Goal: Task Accomplishment & Management: Use online tool/utility

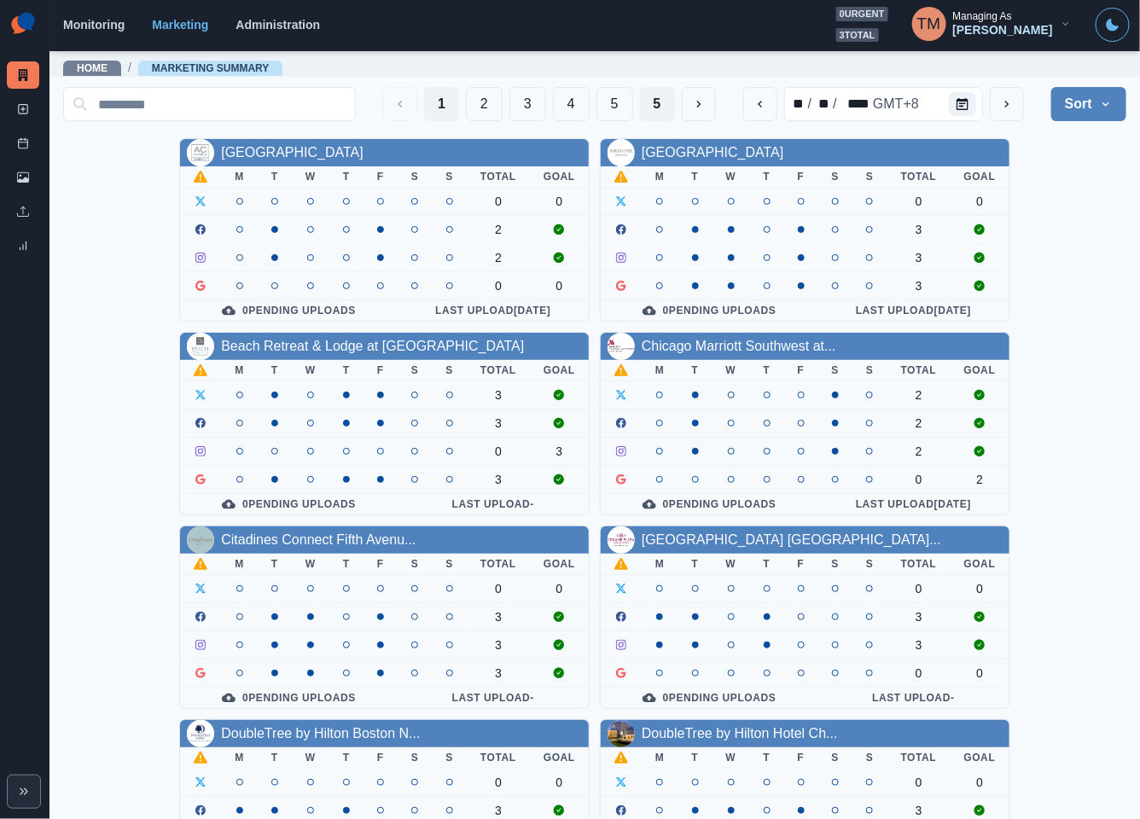
click at [640, 96] on button "5" at bounding box center [657, 104] width 35 height 34
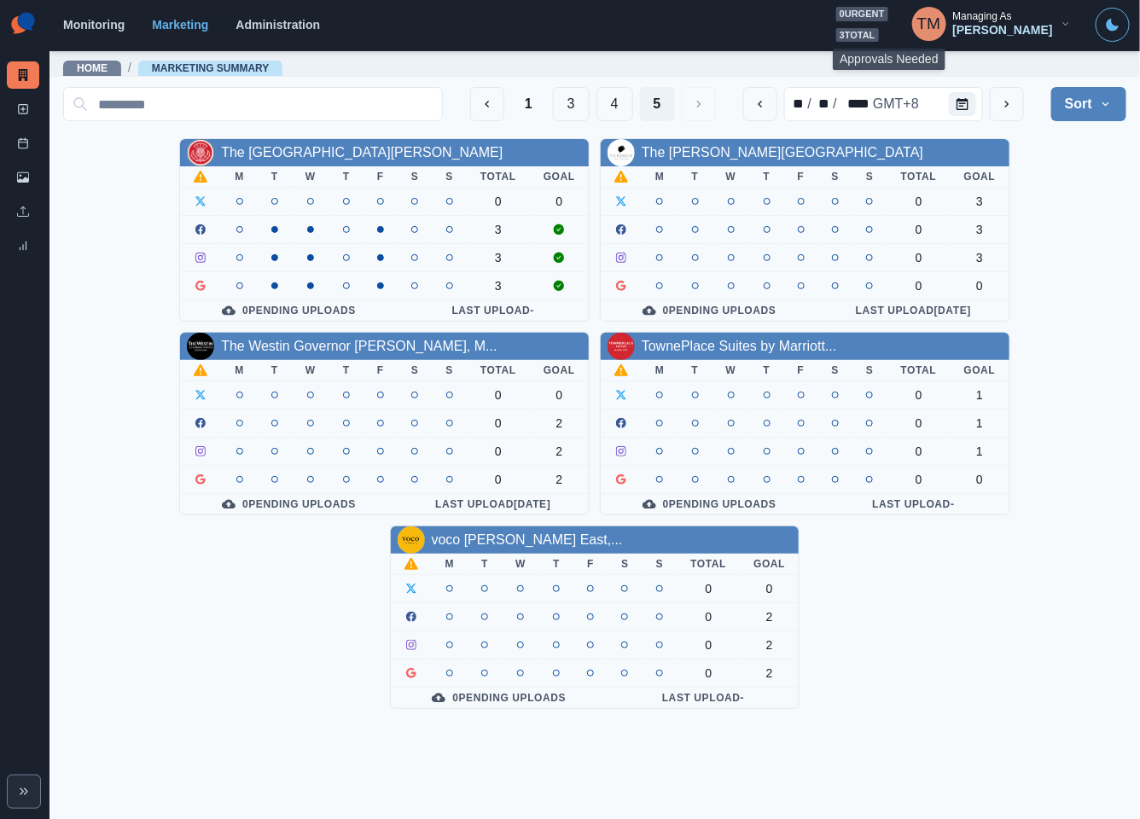
click at [888, 20] on span "0 urgent" at bounding box center [862, 14] width 52 height 15
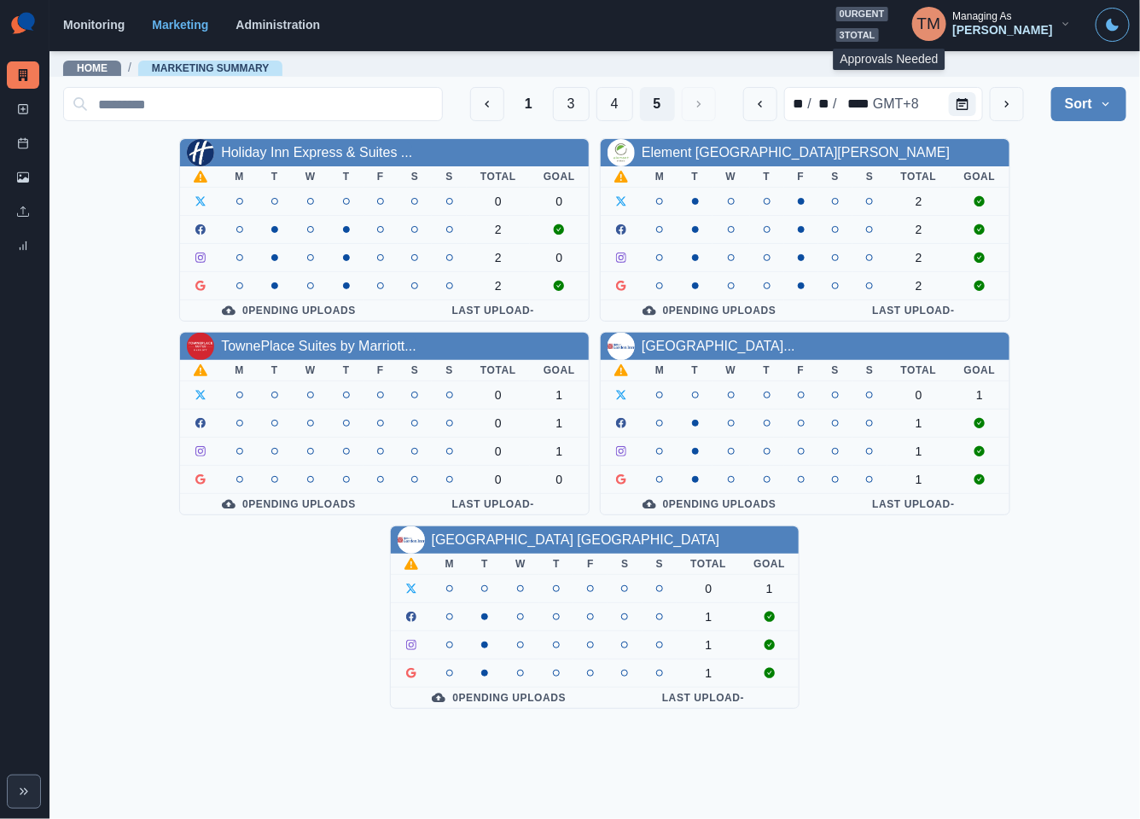
click at [878, 33] on span "3 total" at bounding box center [857, 35] width 43 height 15
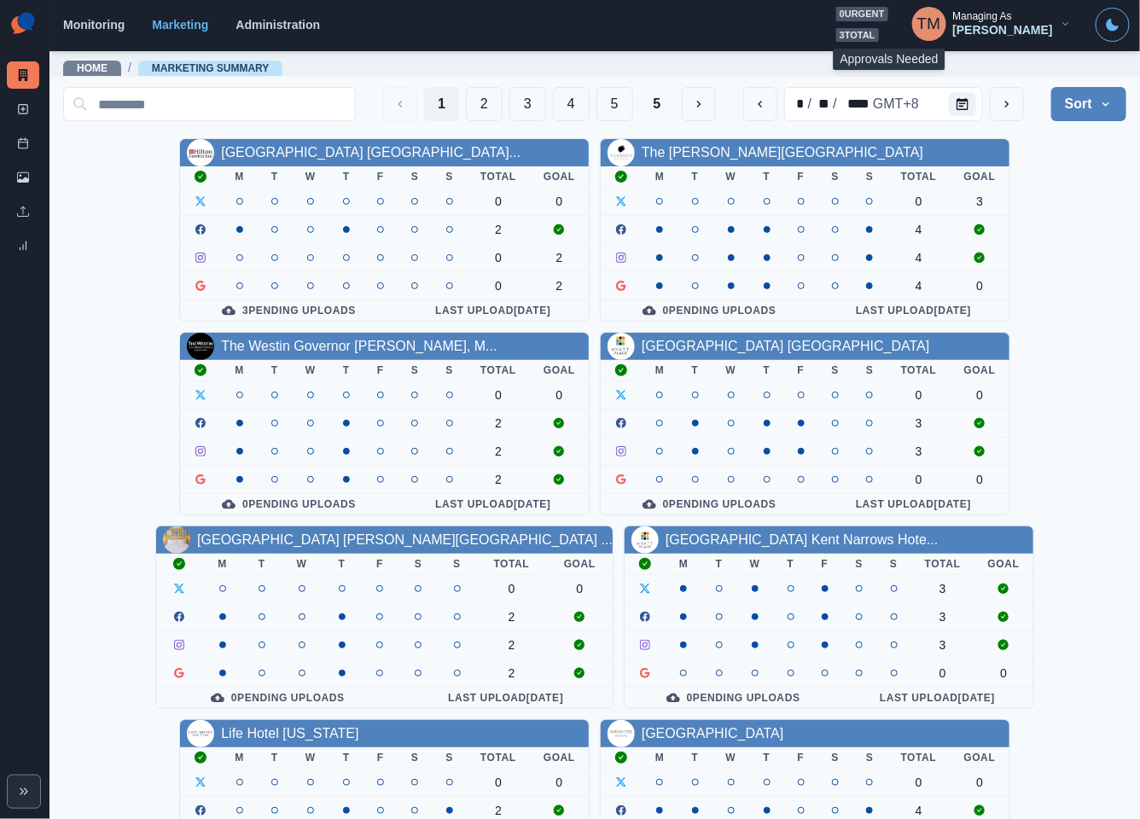
click at [879, 33] on span "3 total" at bounding box center [857, 35] width 43 height 15
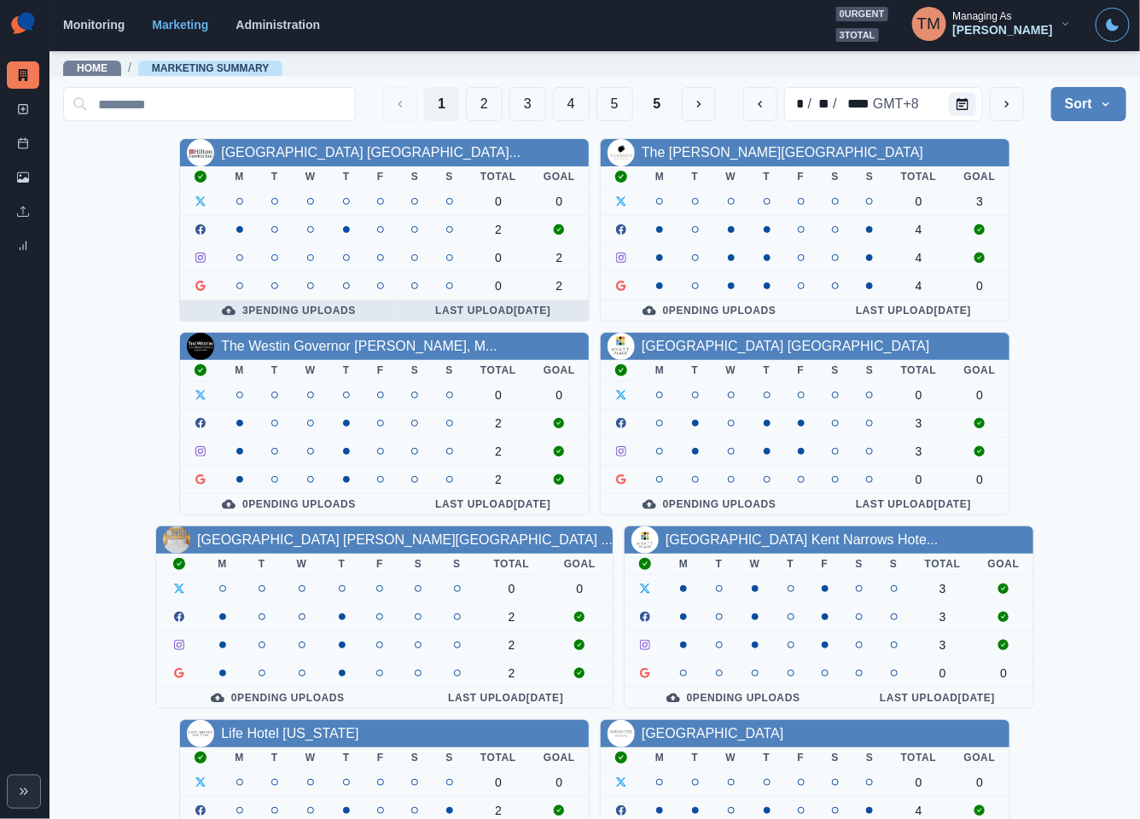
click at [300, 316] on div "3 Pending Uploads" at bounding box center [289, 311] width 190 height 14
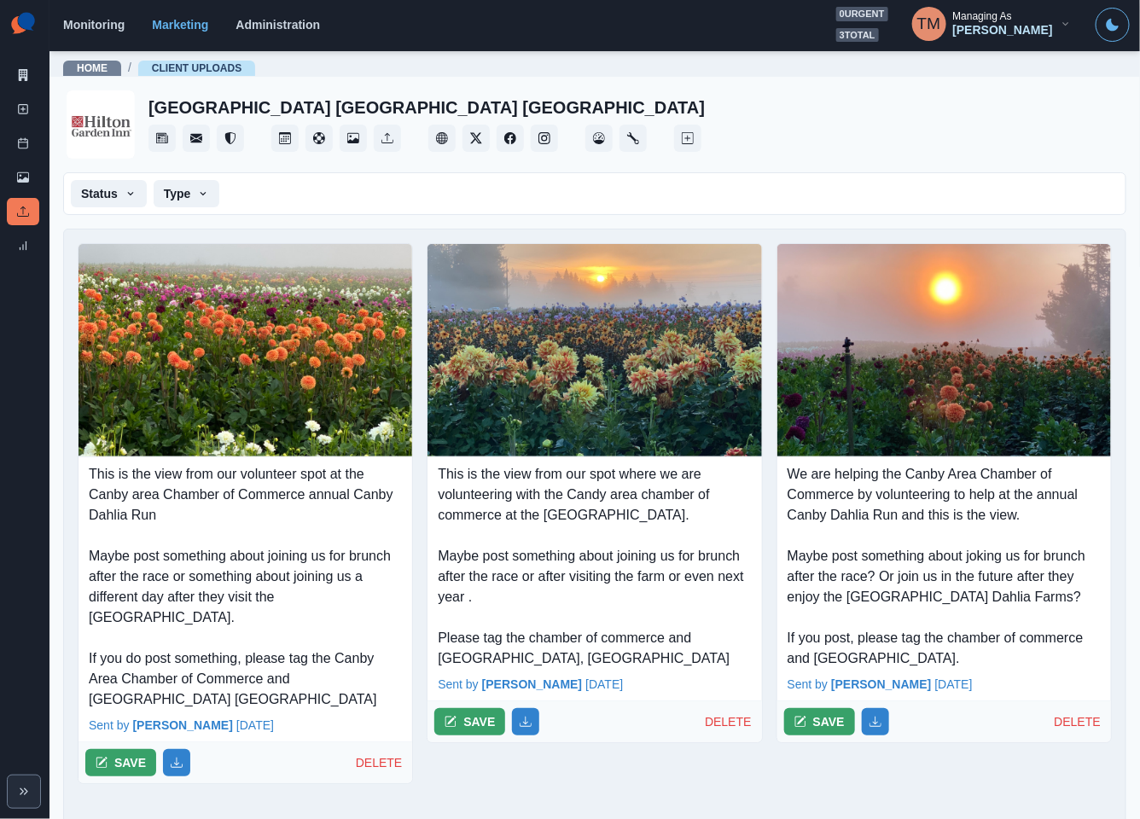
scroll to position [78, 0]
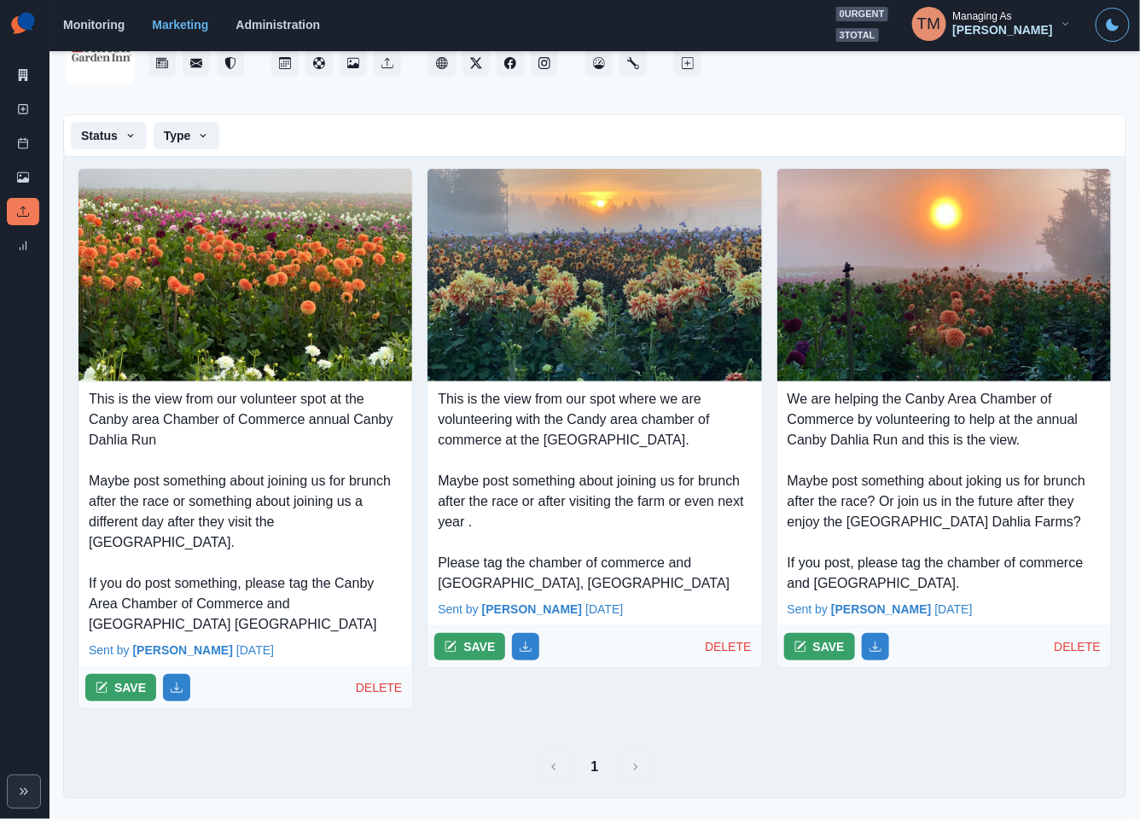
click at [346, 420] on p "This is the view from our volunteer spot at the Canby area Chamber of Commerce …" at bounding box center [245, 512] width 313 height 246
drag, startPoint x: 346, startPoint y: 420, endPoint x: 152, endPoint y: 438, distance: 195.4
click at [152, 438] on p "This is the view from our volunteer spot at the Canby area Chamber of Commerce …" at bounding box center [245, 512] width 313 height 246
copy p "Canby Dahlia Run"
drag, startPoint x: 299, startPoint y: 774, endPoint x: 328, endPoint y: 773, distance: 28.2
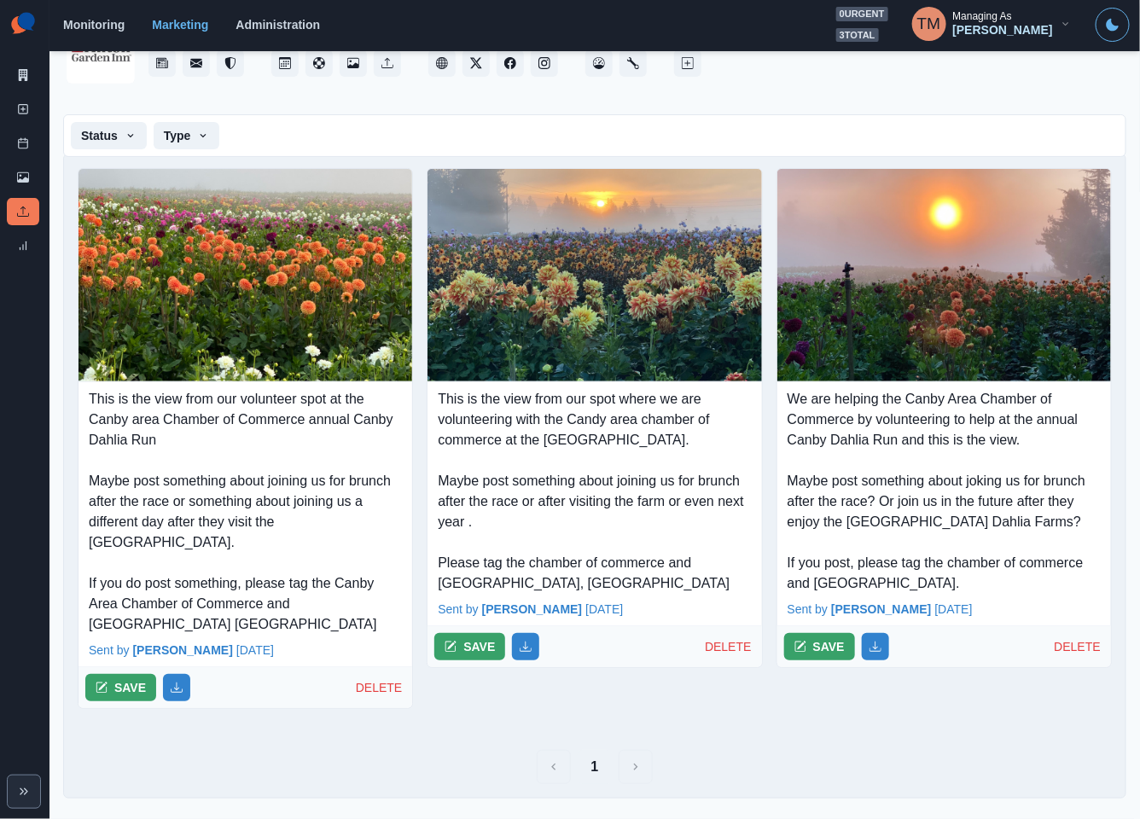
click at [328, 773] on div "1" at bounding box center [594, 767] width 1061 height 34
click at [502, 763] on div "1" at bounding box center [594, 767] width 1061 height 34
drag, startPoint x: 310, startPoint y: 523, endPoint x: 159, endPoint y: 545, distance: 152.6
click at [159, 545] on p "This is the view from our volunteer spot at the Canby area Chamber of Commerce …" at bounding box center [245, 512] width 313 height 246
copy p "[GEOGRAPHIC_DATA]"
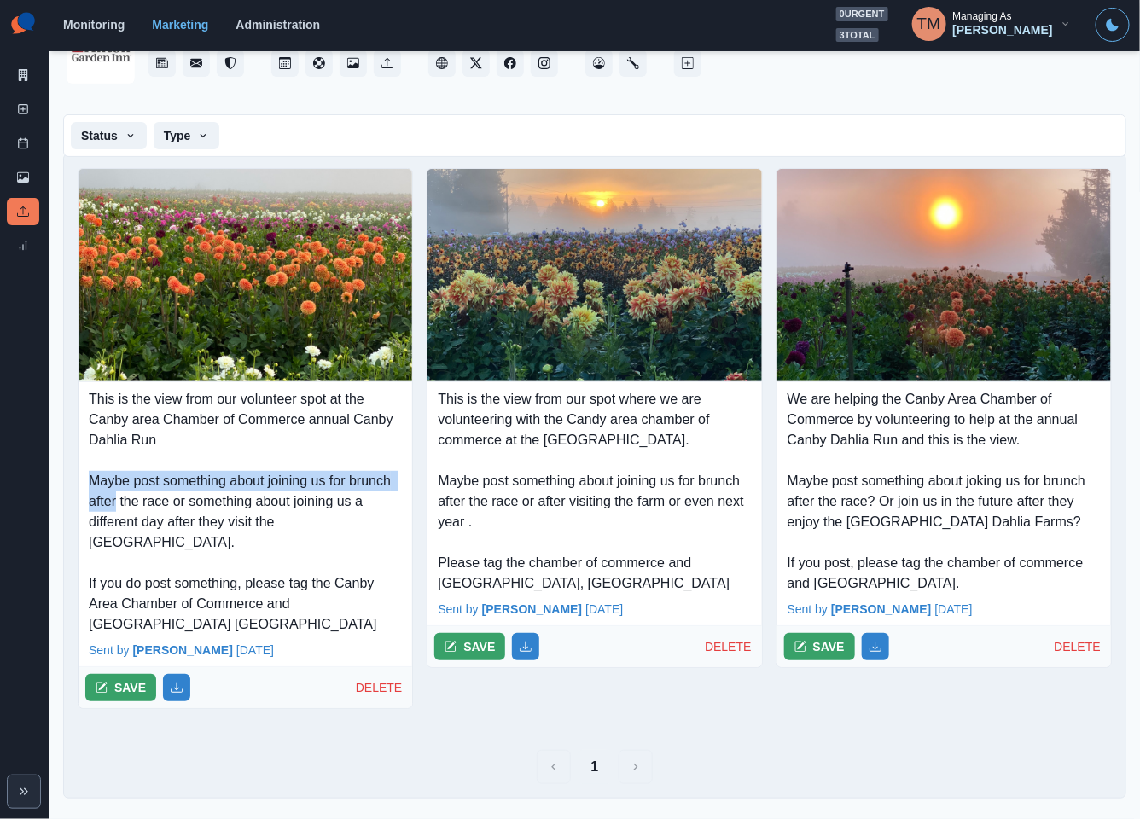
drag, startPoint x: 164, startPoint y: 500, endPoint x: 85, endPoint y: 485, distance: 80.0
click at [85, 485] on div "This is the view from our volunteer spot at the Canby area Chamber of Commerce …" at bounding box center [245, 508] width 334 height 253
copy p "Maybe post something about joining us for brunch after"
click at [185, 495] on p "This is the view from our volunteer spot at the Canby area Chamber of Commerce …" at bounding box center [245, 512] width 313 height 246
drag, startPoint x: 164, startPoint y: 481, endPoint x: 161, endPoint y: 502, distance: 21.5
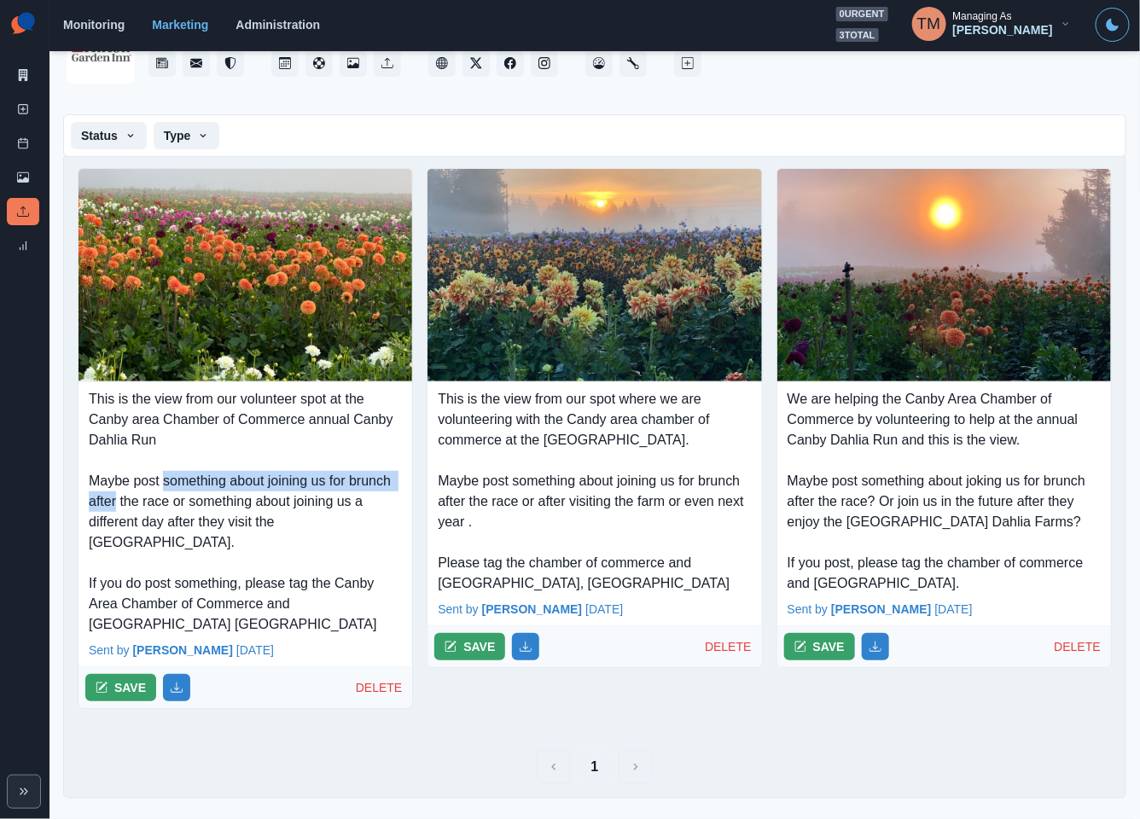
click at [161, 502] on p "This is the view from our volunteer spot at the Canby area Chamber of Commerce …" at bounding box center [245, 512] width 313 height 246
copy p "something about joining us for brunch after"
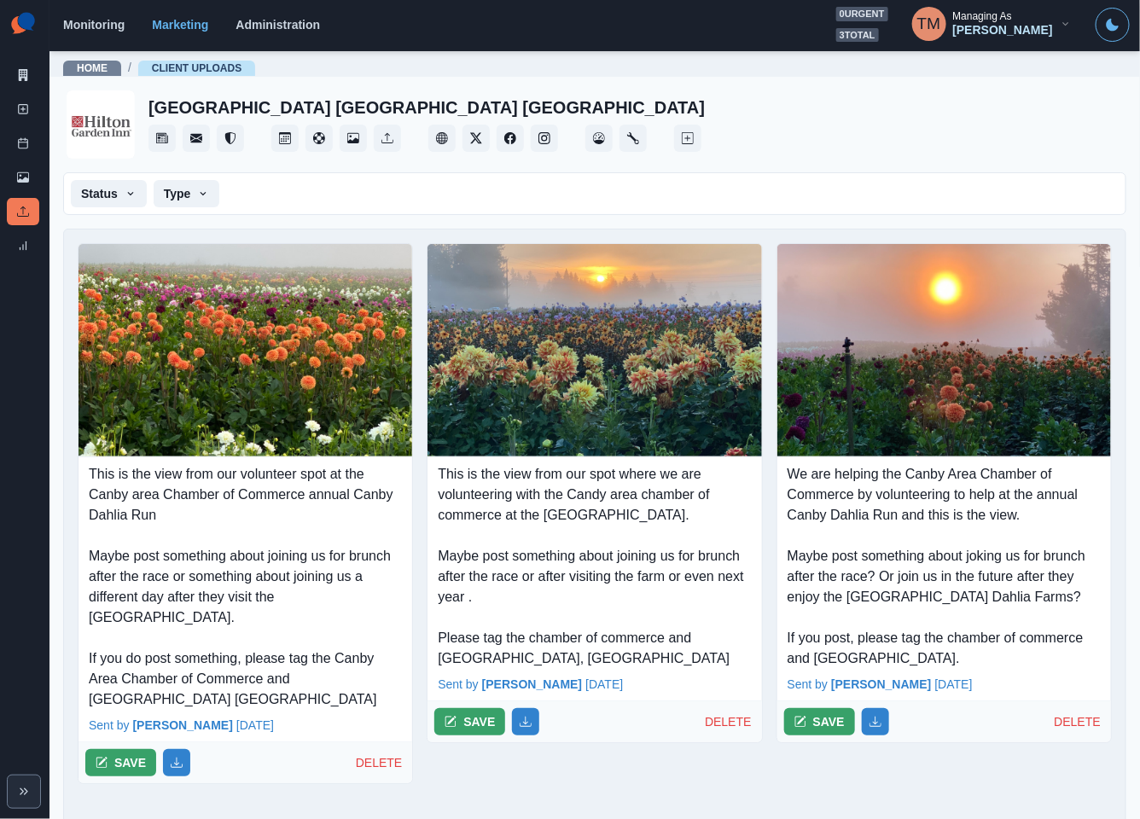
click at [87, 499] on div "This is the view from our volunteer spot at the Canby area Chamber of Commerce …" at bounding box center [245, 583] width 334 height 253
drag, startPoint x: 90, startPoint y: 497, endPoint x: 300, endPoint y: 497, distance: 210.7
click at [300, 497] on p "This is the view from our volunteer spot at the Canby area Chamber of Commerce …" at bounding box center [245, 587] width 313 height 246
copy p "Canby area Chamber of Commerce"
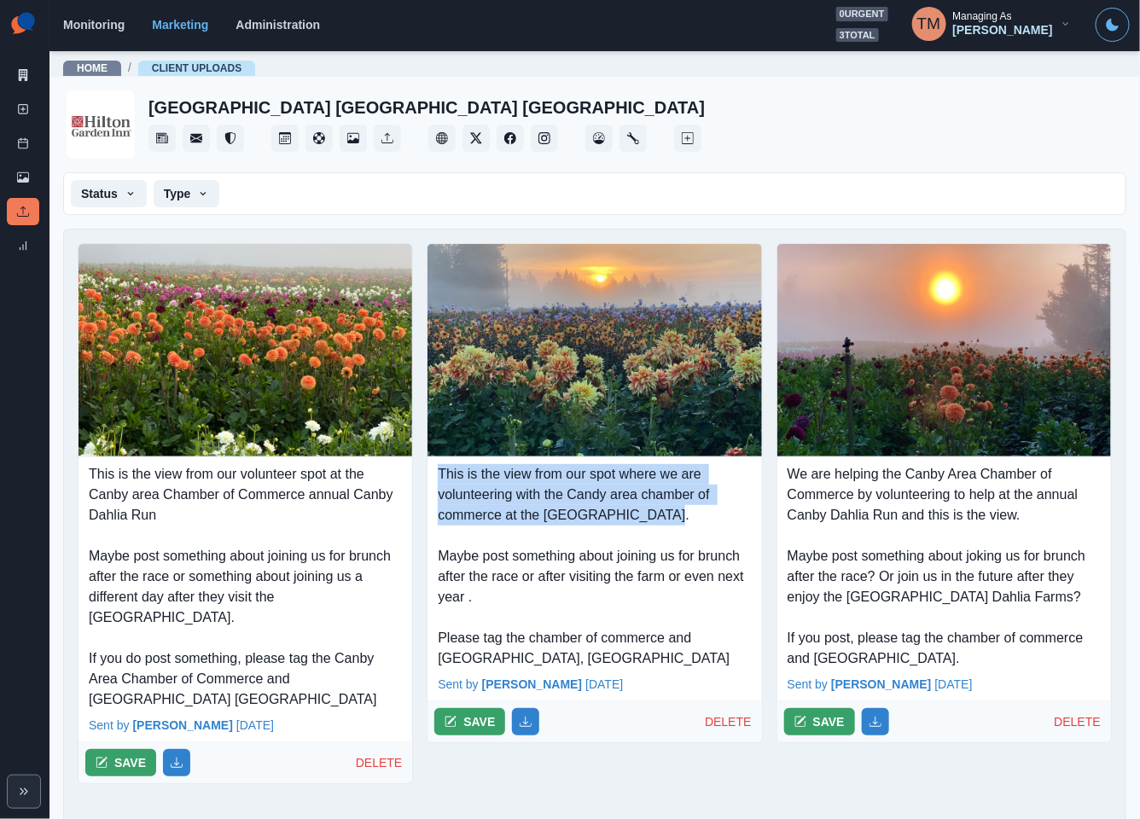
drag, startPoint x: 659, startPoint y: 518, endPoint x: 418, endPoint y: 466, distance: 246.1
click at [418, 466] on div "This is the view from our volunteer spot at the Canby area Chamber of Commerce …" at bounding box center [594, 520] width 1061 height 582
click at [722, 518] on p "This is the view from our spot where we are volunteering with the Candy area ch…" at bounding box center [594, 566] width 313 height 205
drag, startPoint x: 558, startPoint y: 497, endPoint x: 422, endPoint y: 474, distance: 137.6
click at [427, 474] on div "This is the view from our spot where we are volunteering with the Candy area ch…" at bounding box center [594, 563] width 334 height 212
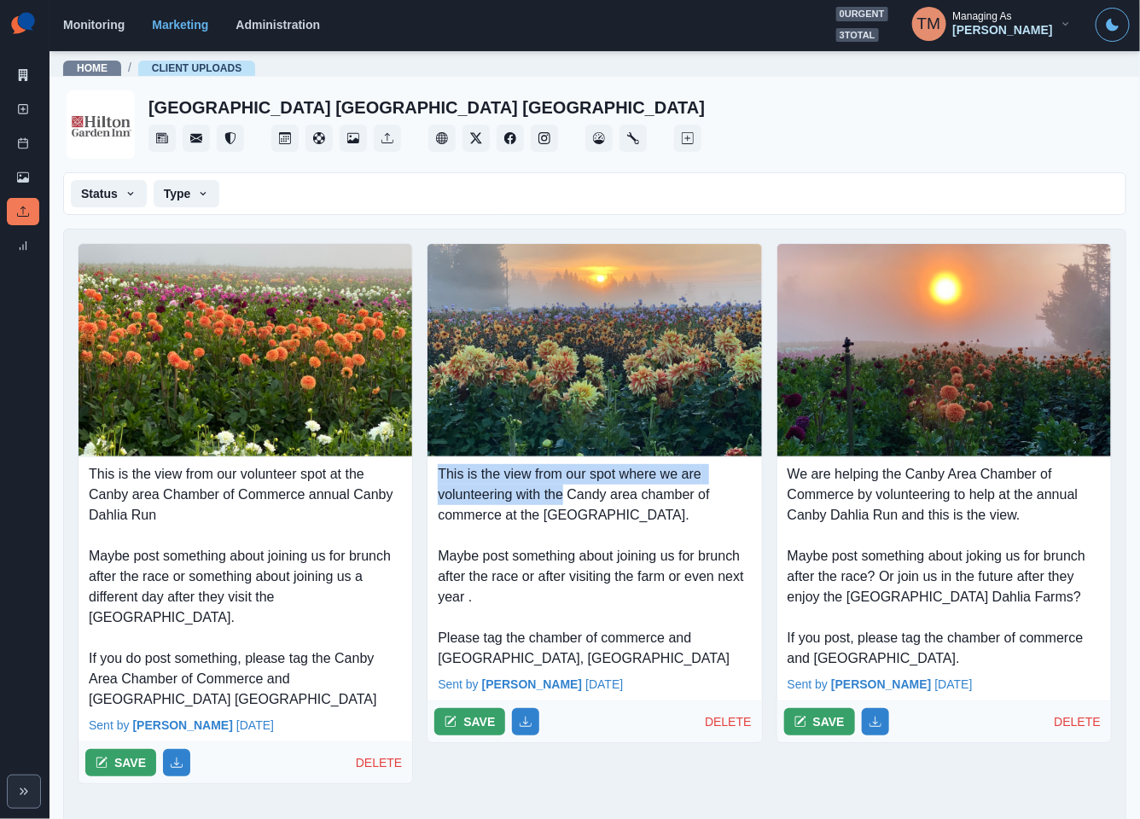
copy p "This is the view from our spot where we are volunteering with the"
click at [23, 73] on icon at bounding box center [23, 75] width 12 height 12
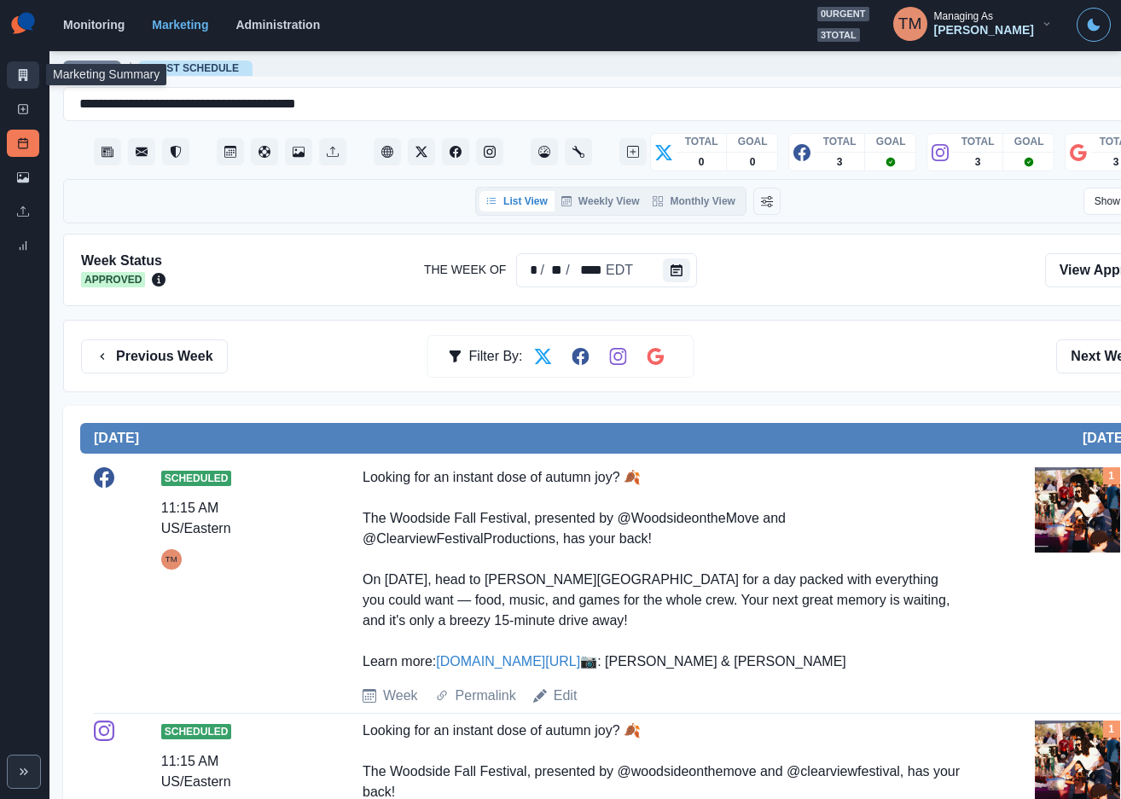
click at [23, 79] on icon at bounding box center [23, 75] width 12 height 12
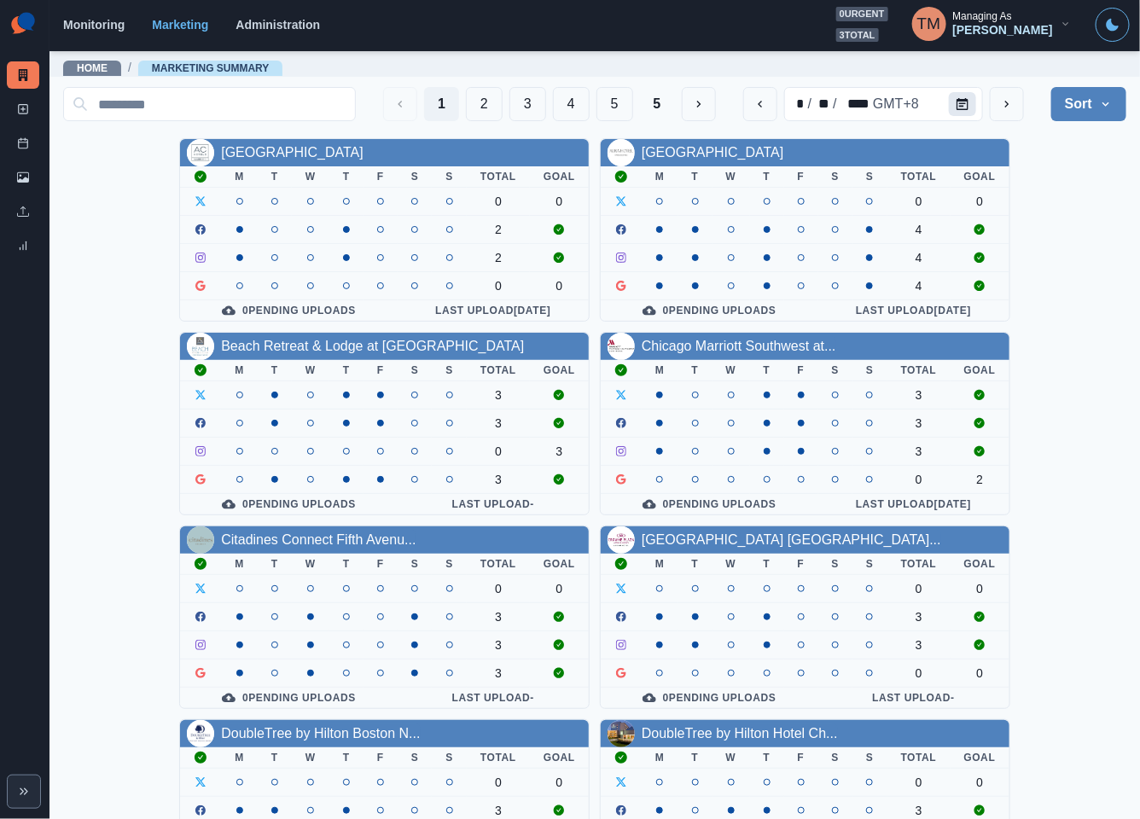
click at [956, 103] on icon "Calendar" at bounding box center [962, 104] width 12 height 12
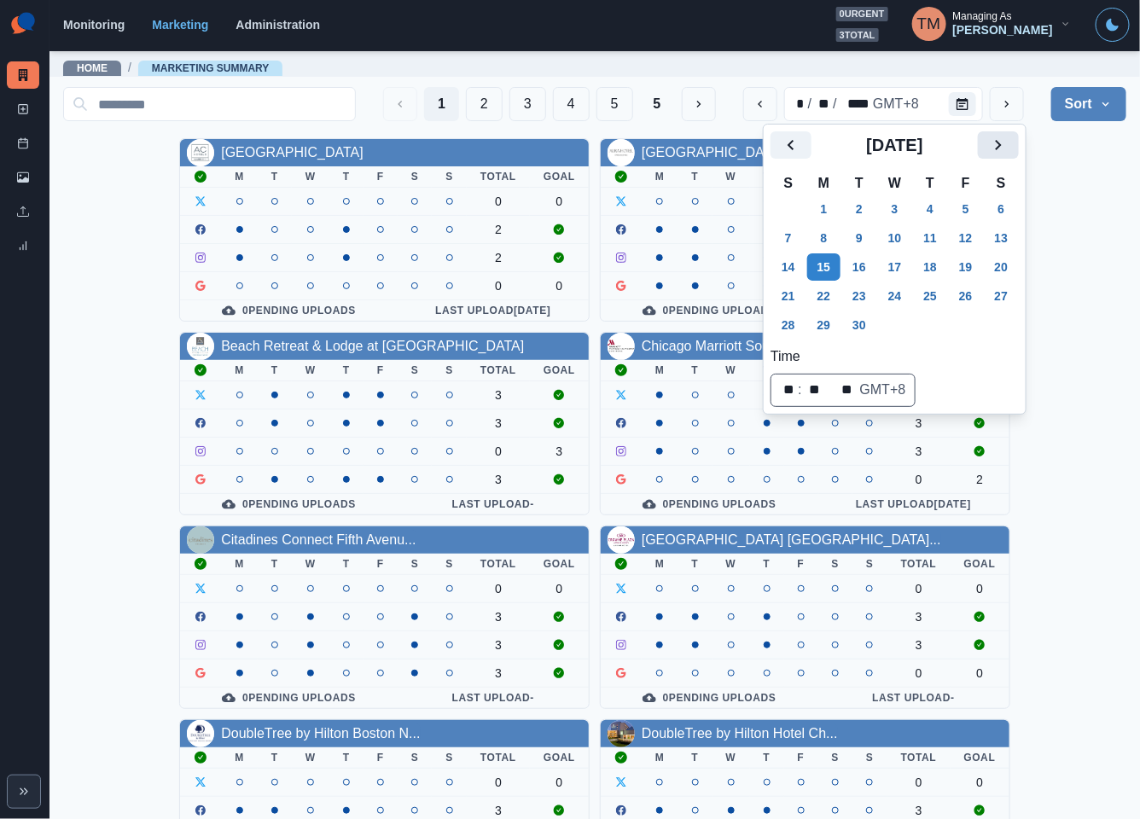
click at [996, 147] on icon "Next" at bounding box center [998, 145] width 20 height 20
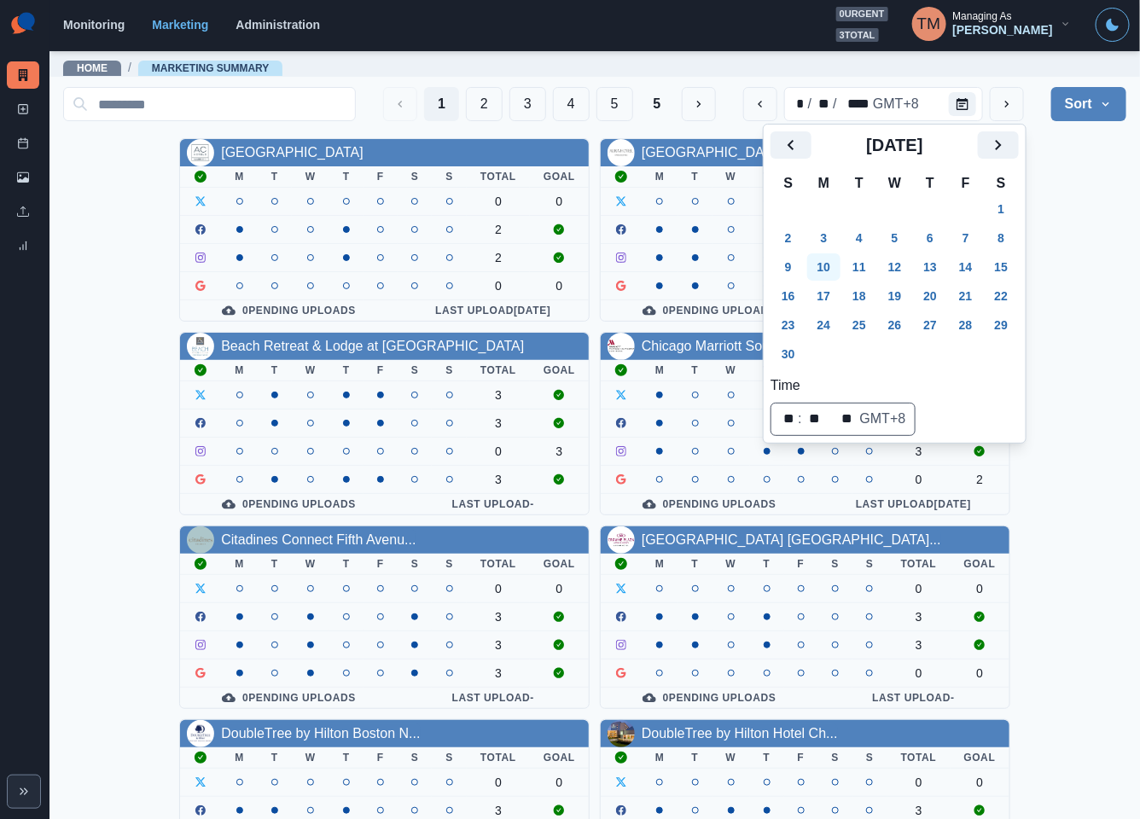
click at [832, 271] on button "10" at bounding box center [824, 266] width 34 height 27
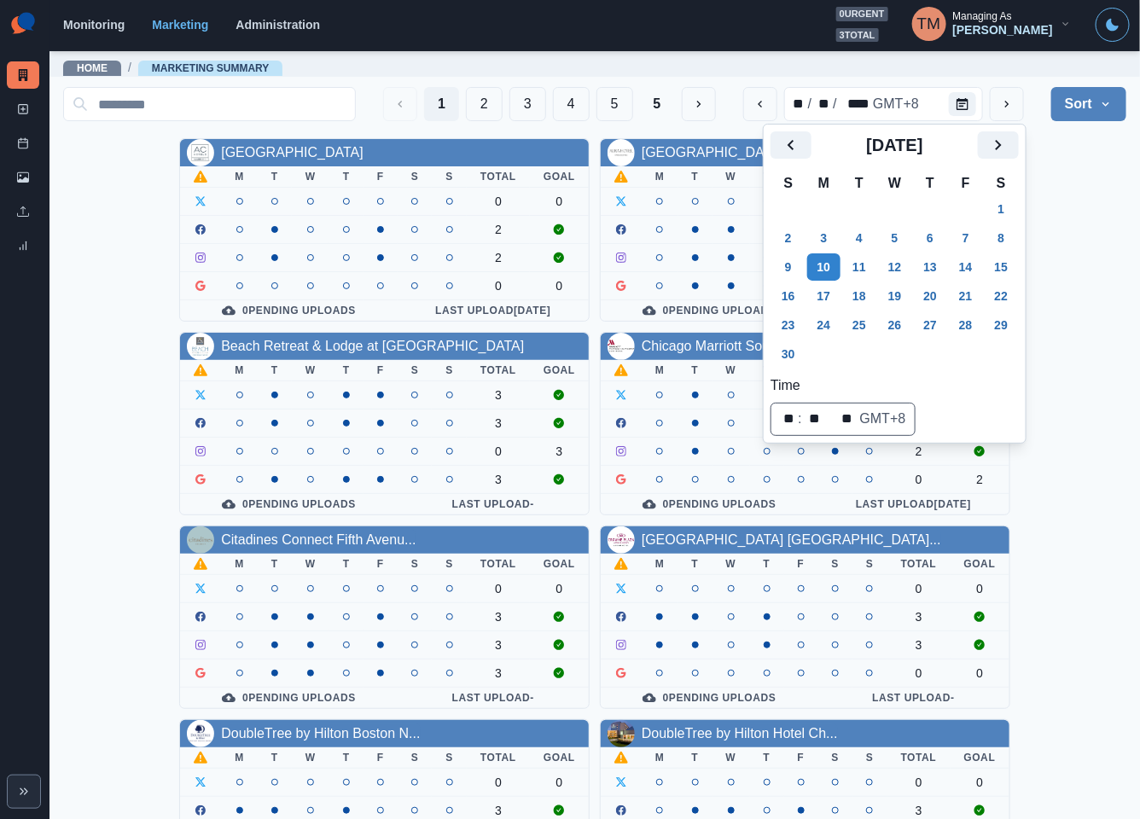
click at [1060, 229] on div "AC Hotel Atlanta Downtown M T W T F S S Total Goal 0 0 2 2 0 0 0 Pending Upload…" at bounding box center [594, 714] width 1063 height 1152
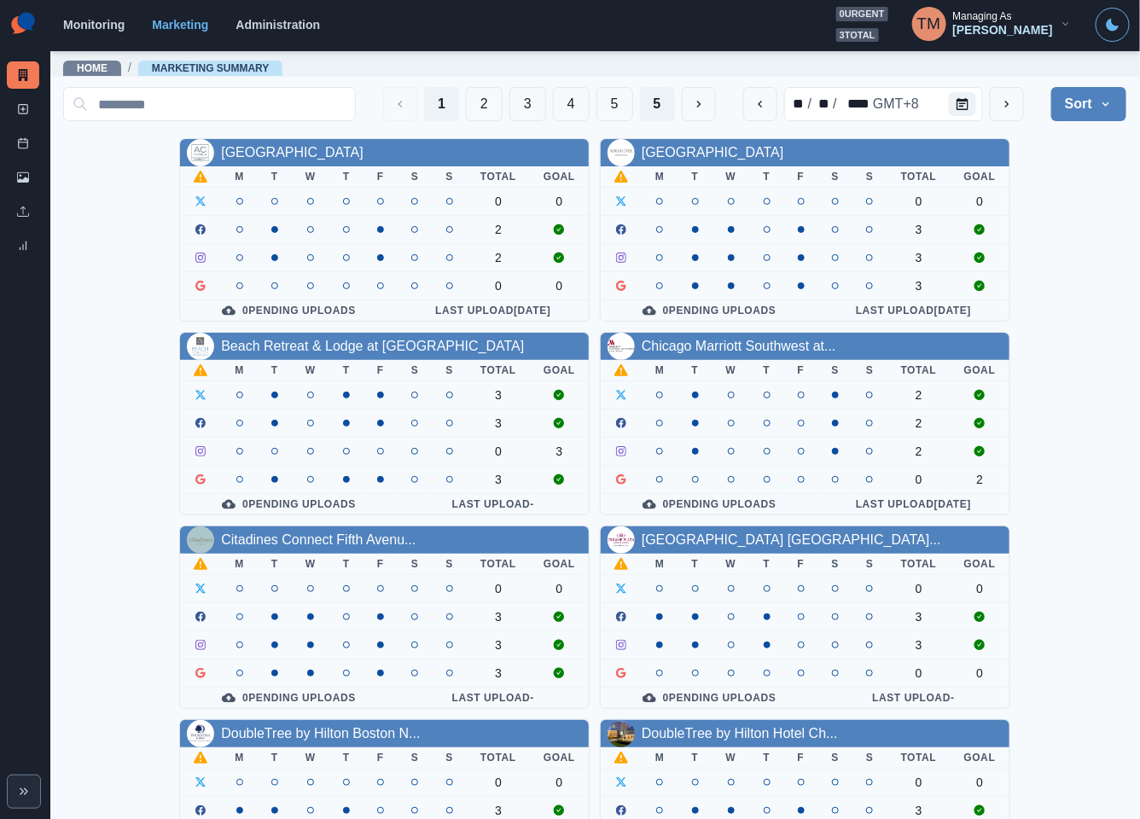
click at [640, 96] on button "5" at bounding box center [657, 104] width 35 height 34
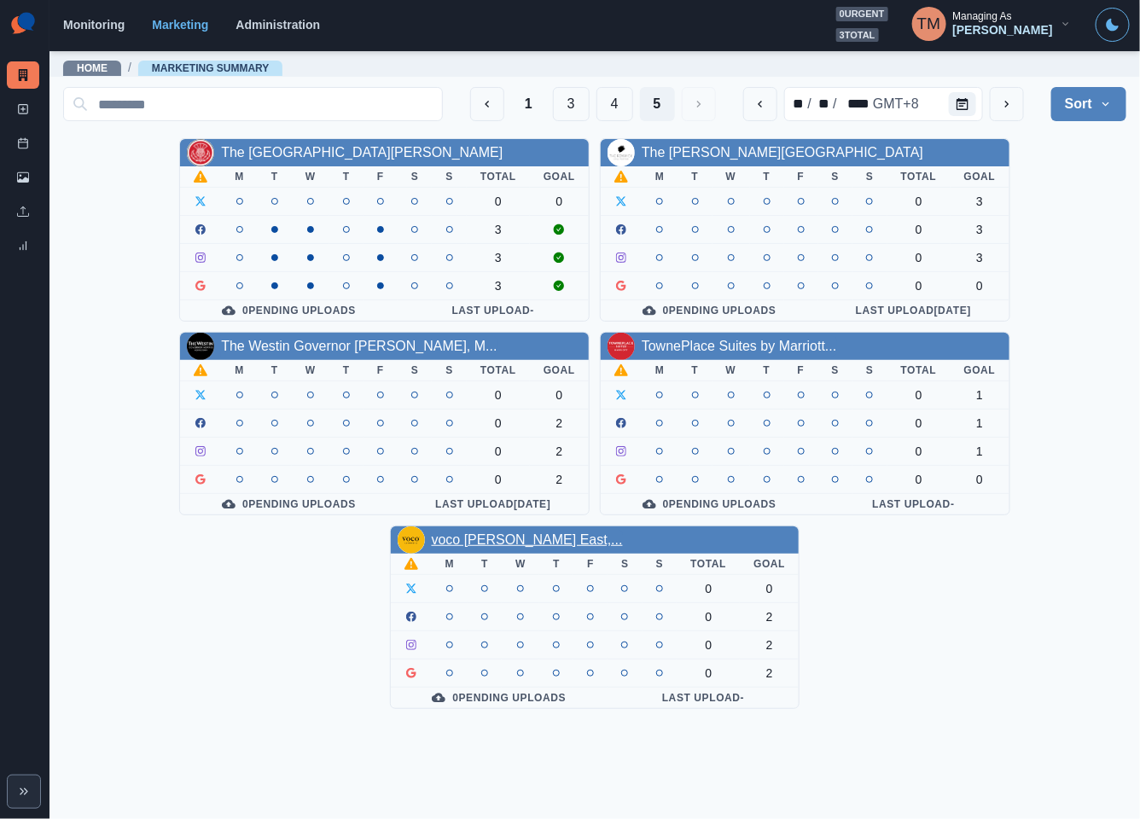
click at [536, 540] on link "voco [PERSON_NAME] East,..." at bounding box center [527, 539] width 191 height 15
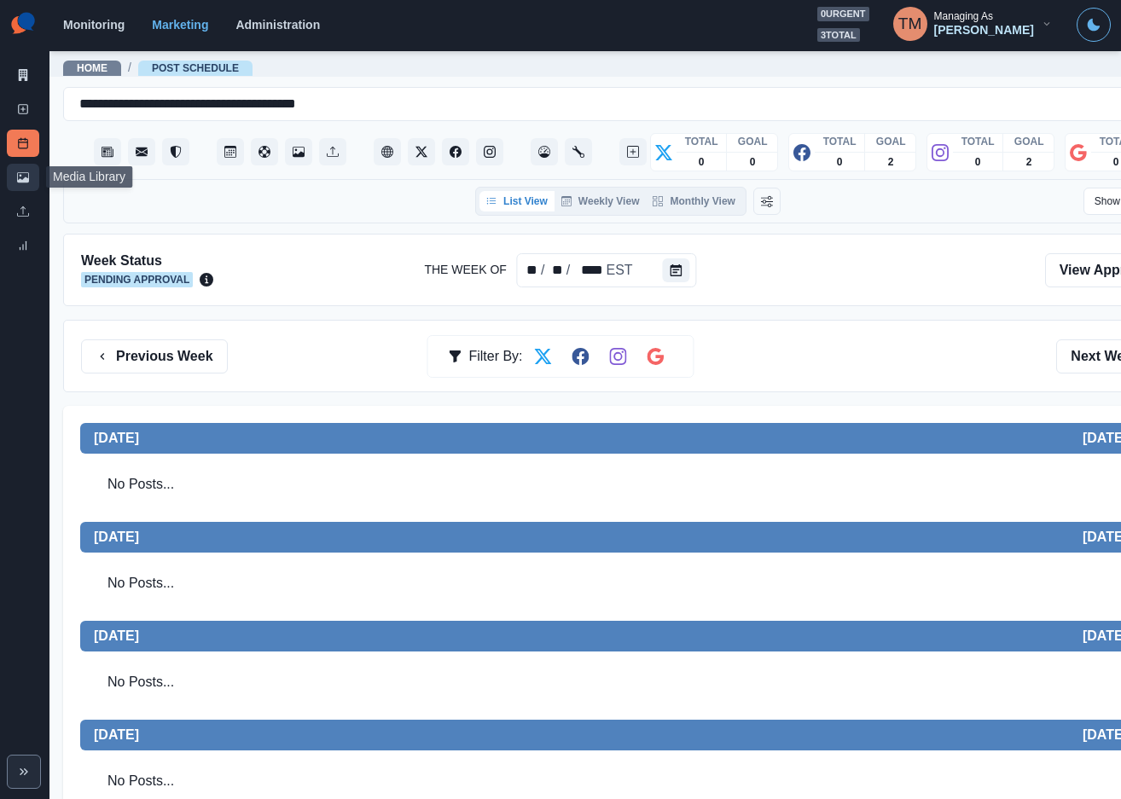
click at [13, 182] on link "Media Library" at bounding box center [23, 177] width 32 height 27
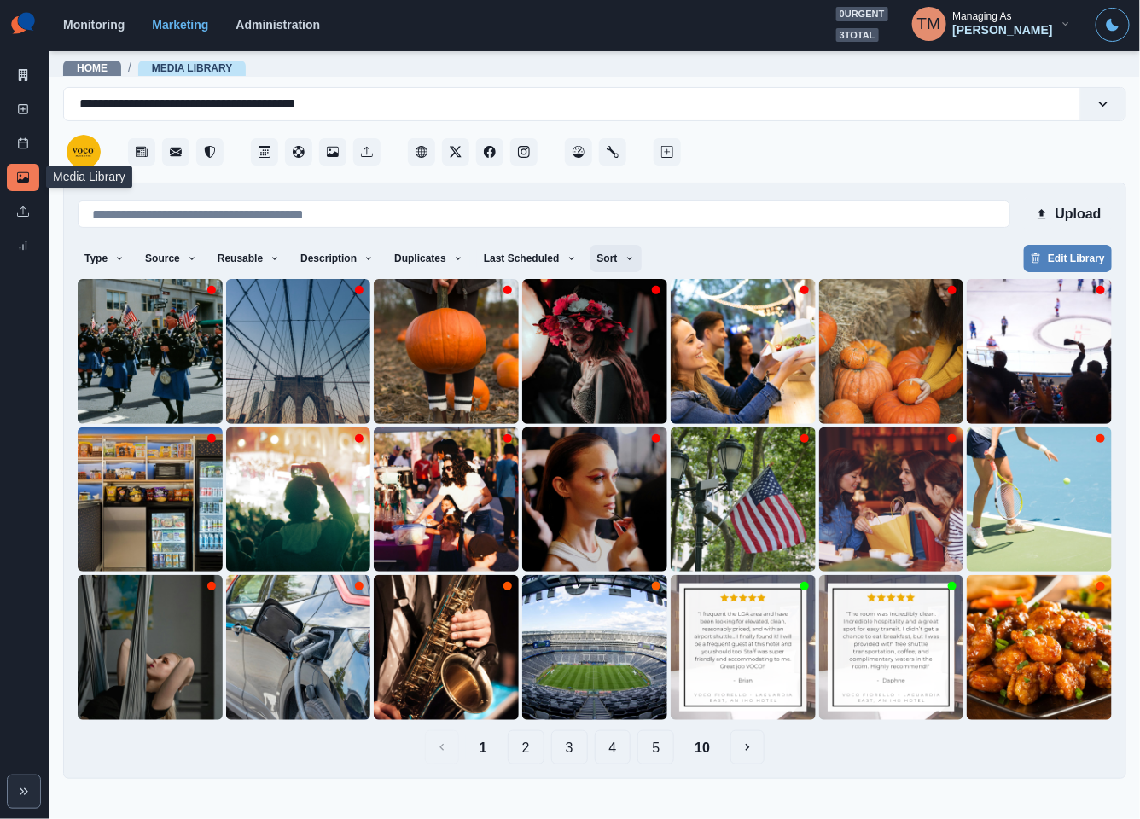
click at [609, 252] on button "Sort" at bounding box center [615, 258] width 51 height 27
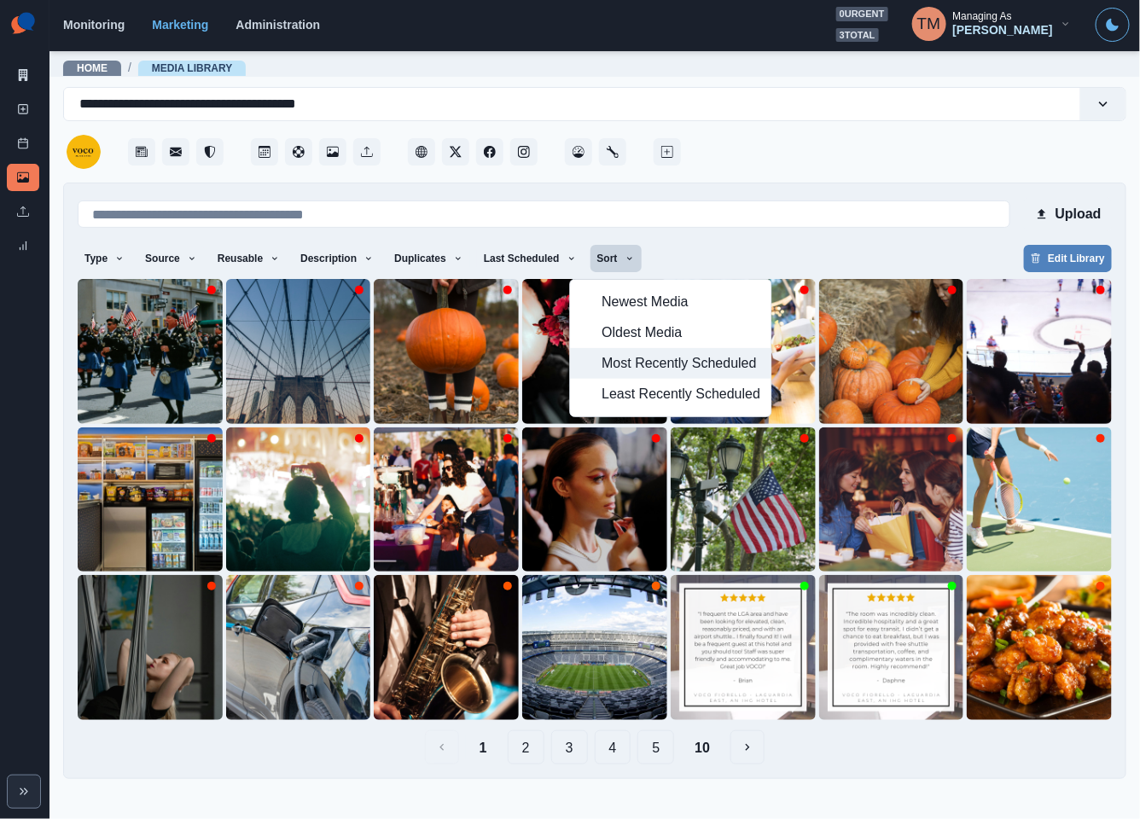
click at [650, 372] on span "Most Recently Scheduled" at bounding box center [680, 363] width 159 height 20
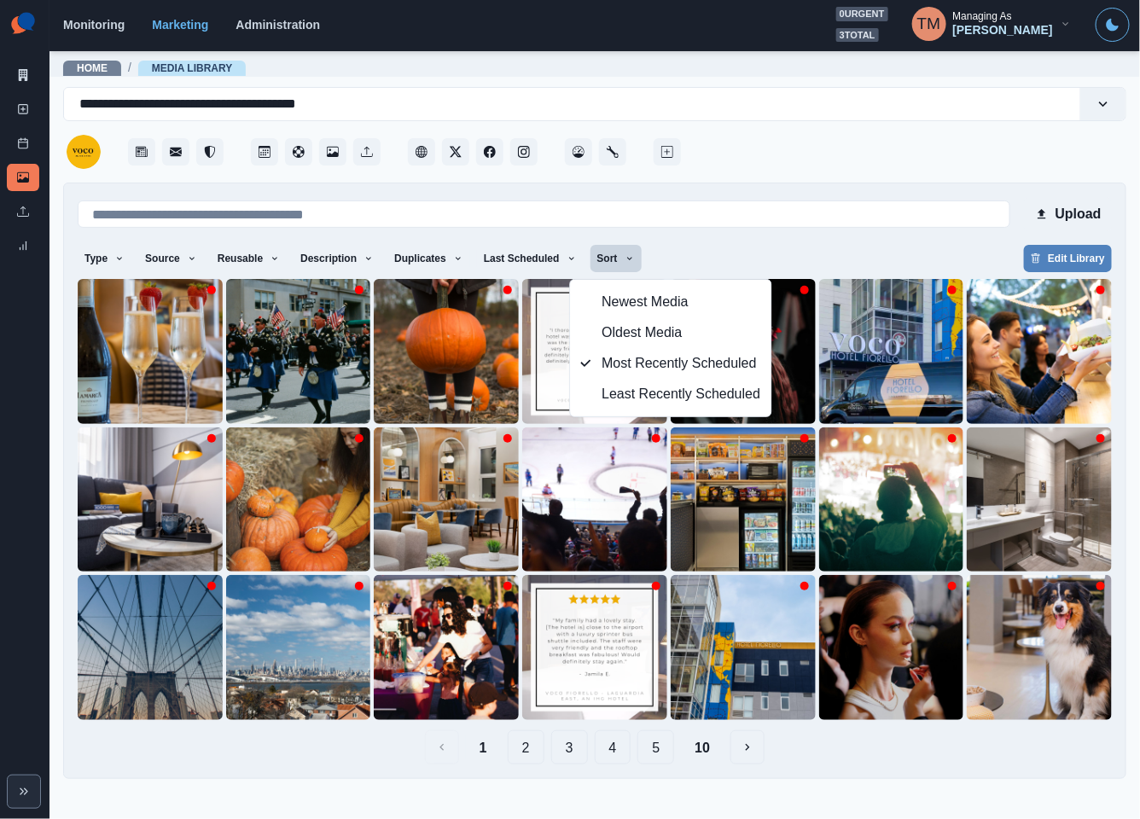
click at [830, 252] on div "Type Any Image Video Source Any Upload Social Manager Found: Instagram Found: G…" at bounding box center [595, 260] width 1034 height 31
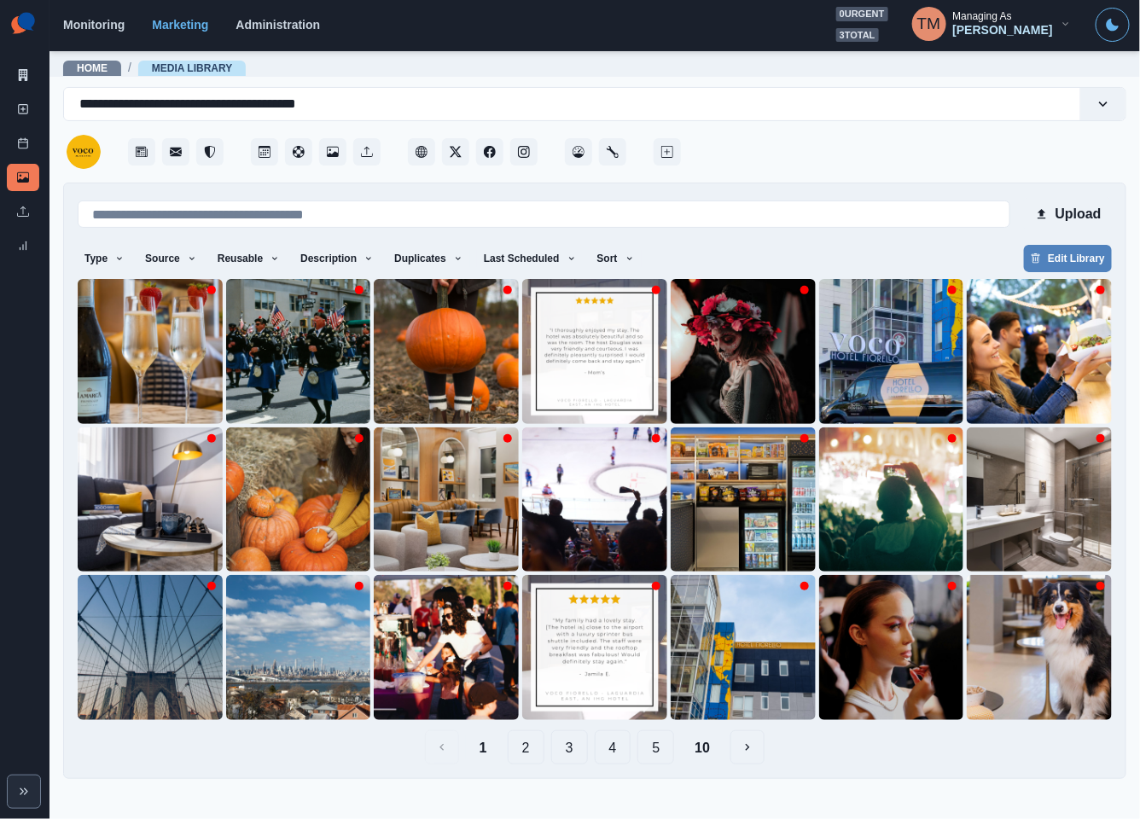
click at [528, 746] on button "2" at bounding box center [526, 747] width 37 height 34
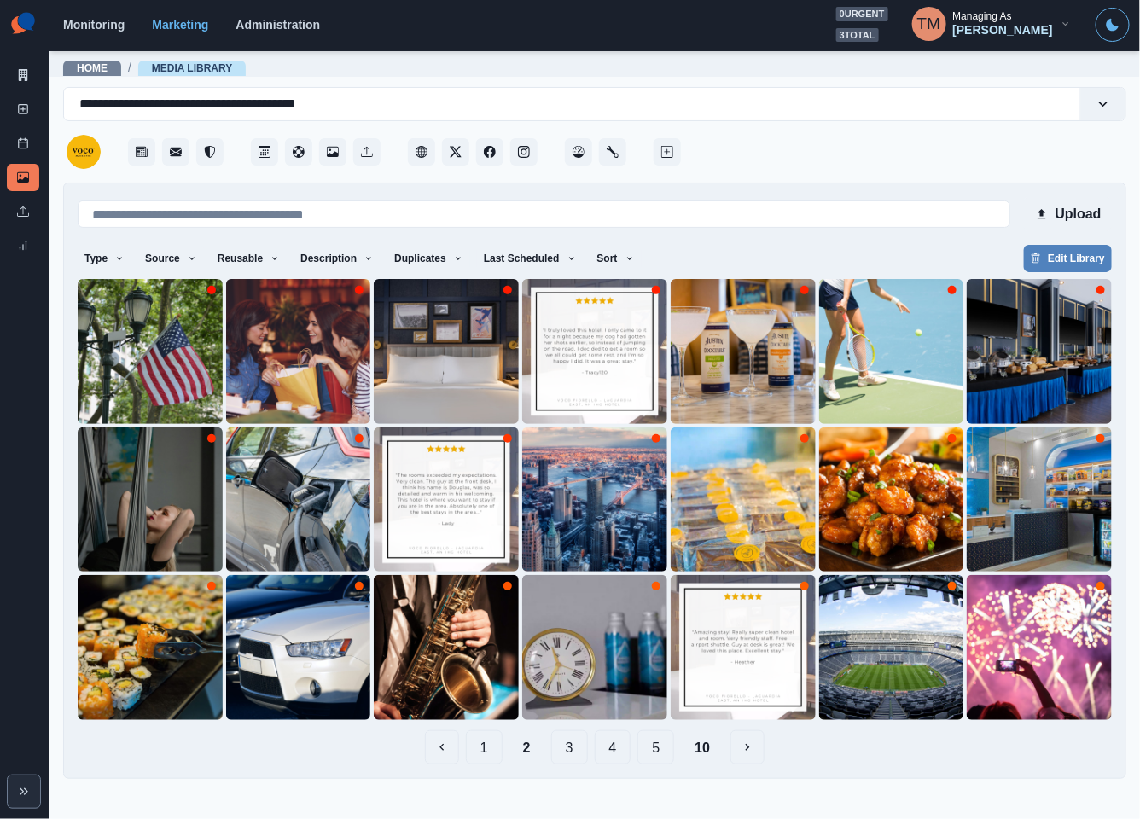
drag, startPoint x: 492, startPoint y: 747, endPoint x: 479, endPoint y: 742, distance: 13.8
click at [491, 747] on button "1" at bounding box center [484, 747] width 37 height 34
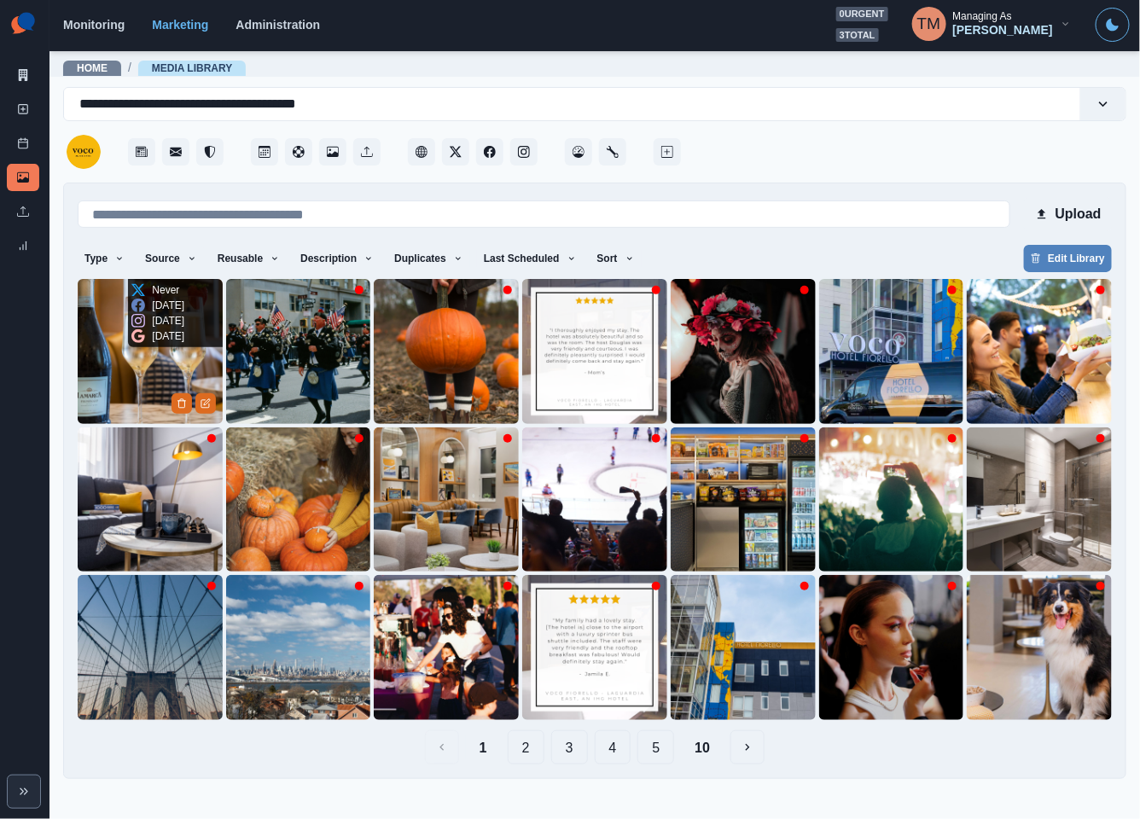
click at [124, 359] on img at bounding box center [150, 351] width 145 height 145
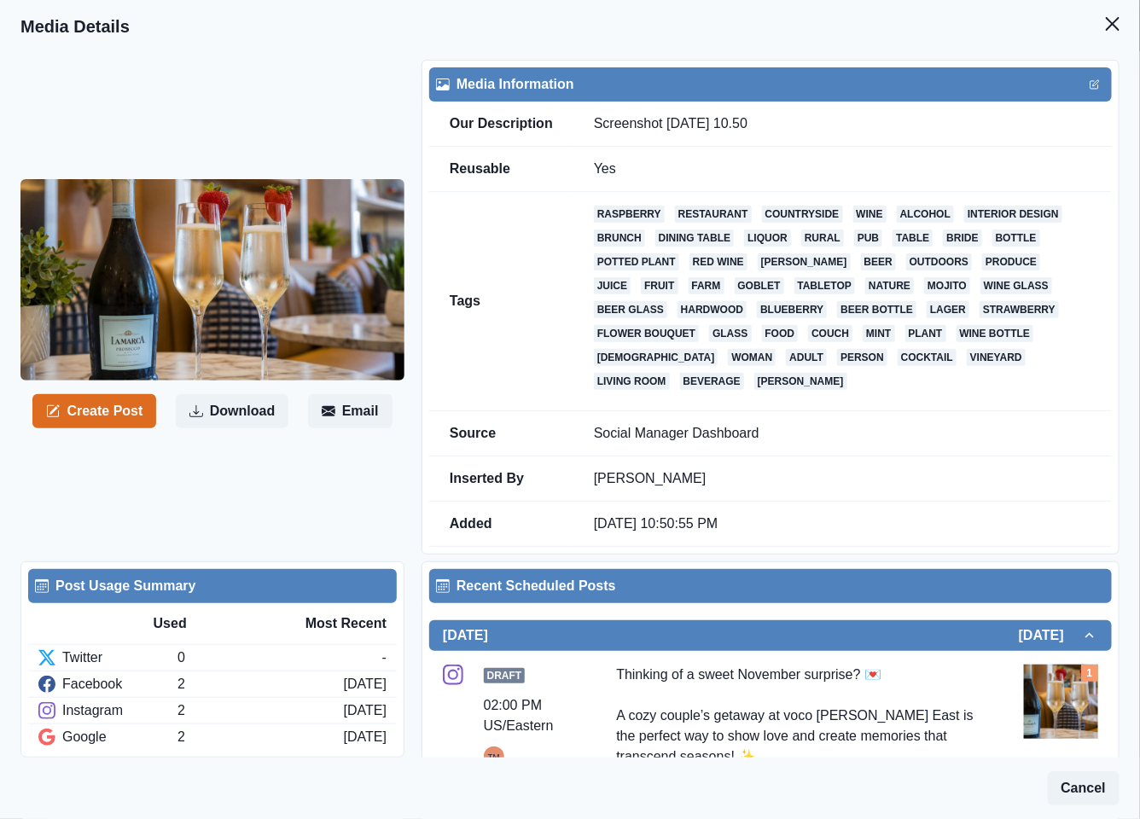
click at [372, 789] on footer "Cancel" at bounding box center [570, 788] width 1140 height 61
click at [1106, 21] on icon "Close" at bounding box center [1113, 24] width 14 height 14
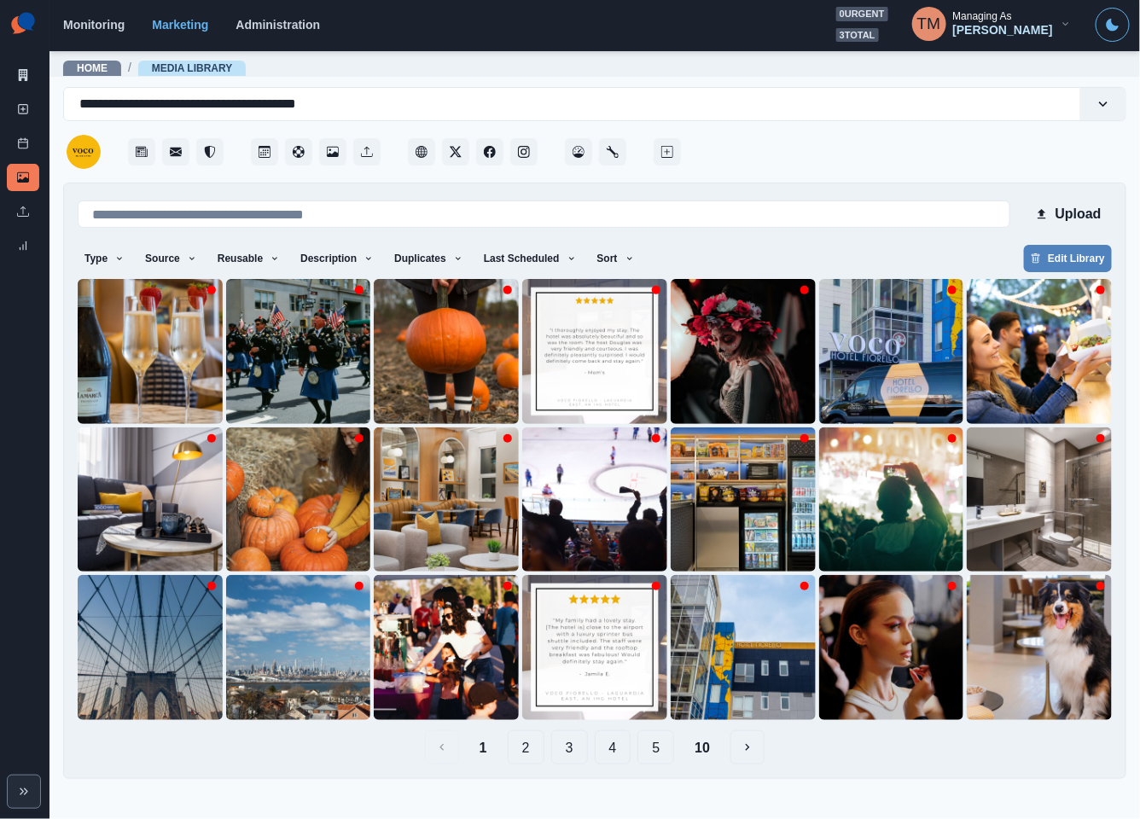
click at [569, 750] on button "3" at bounding box center [569, 747] width 37 height 34
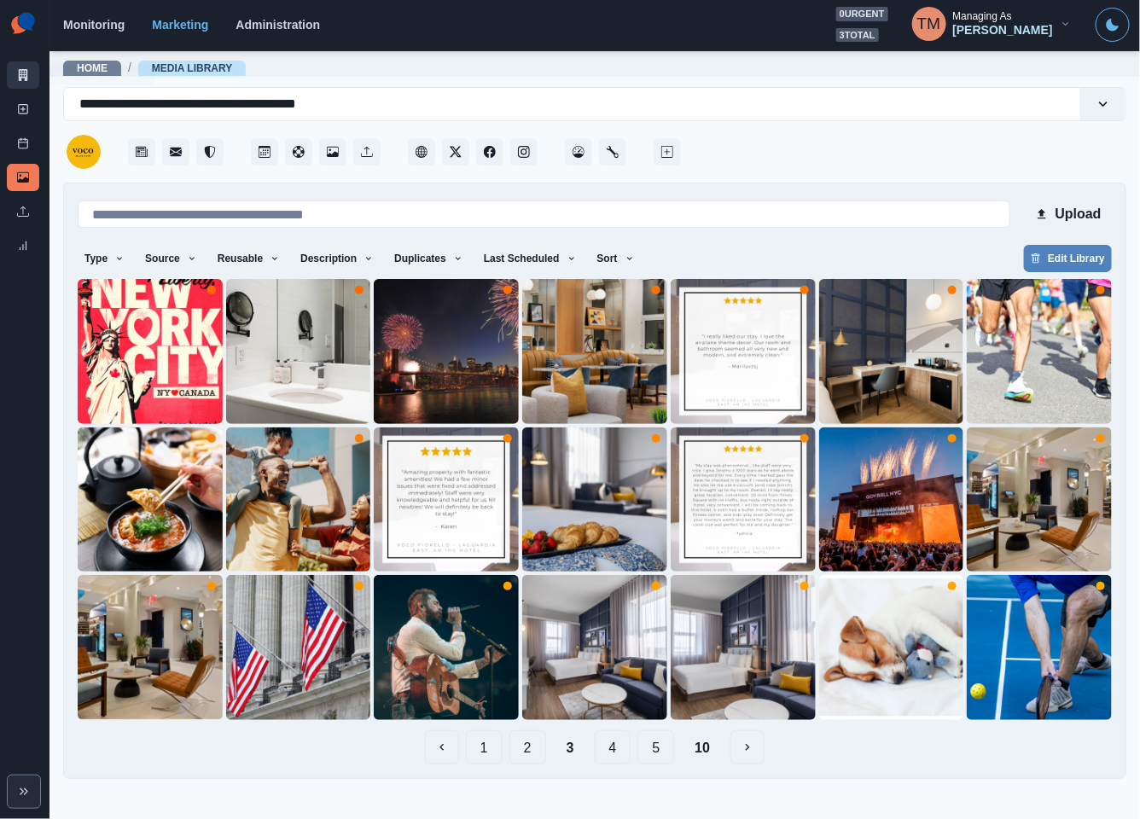
click at [17, 73] on icon at bounding box center [23, 75] width 12 height 12
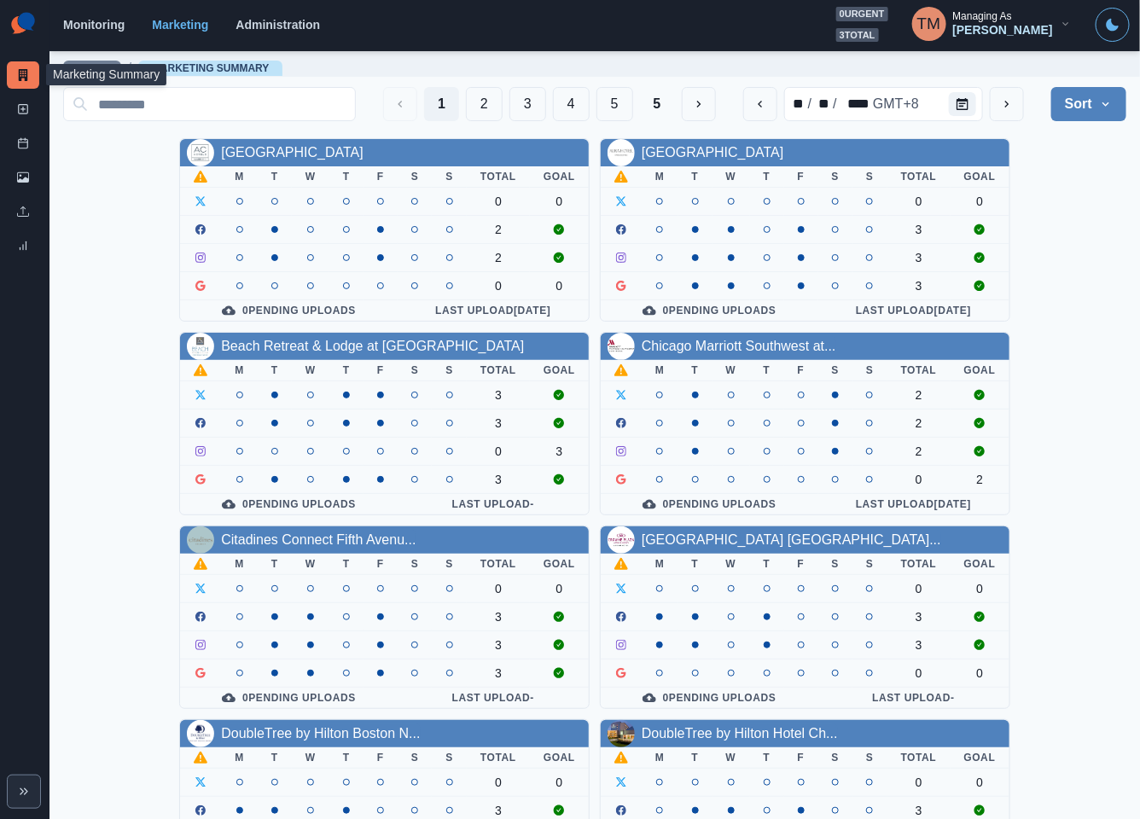
click at [1042, 252] on div "AC Hotel Atlanta Downtown M T W T F S S Total Goal 0 0 2 2 0 0 0 Pending Upload…" at bounding box center [594, 714] width 1063 height 1152
